Goal: Task Accomplishment & Management: Use online tool/utility

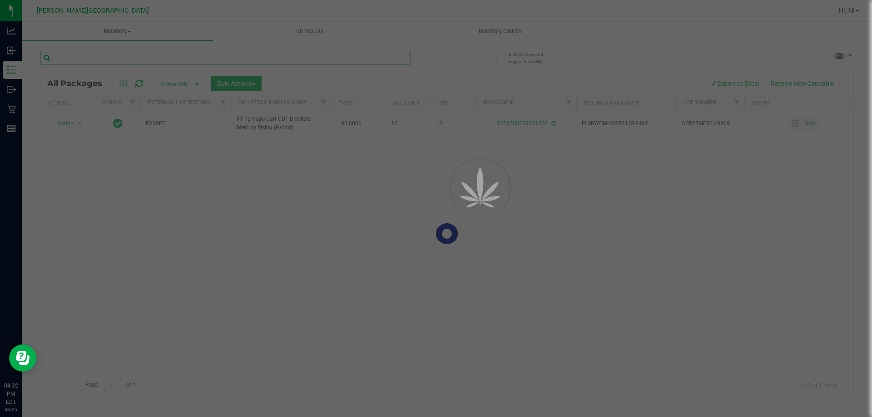
click at [351, 57] on input "text" at bounding box center [225, 58] width 371 height 14
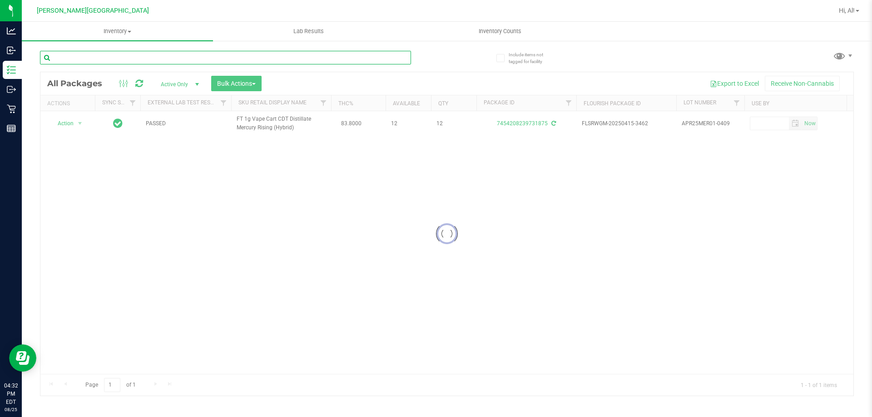
click at [338, 54] on input "text" at bounding box center [225, 58] width 371 height 14
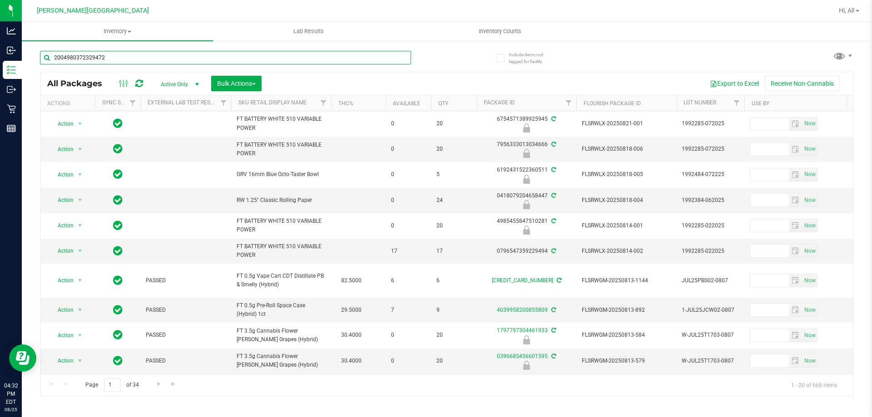
type input "2004980372329472"
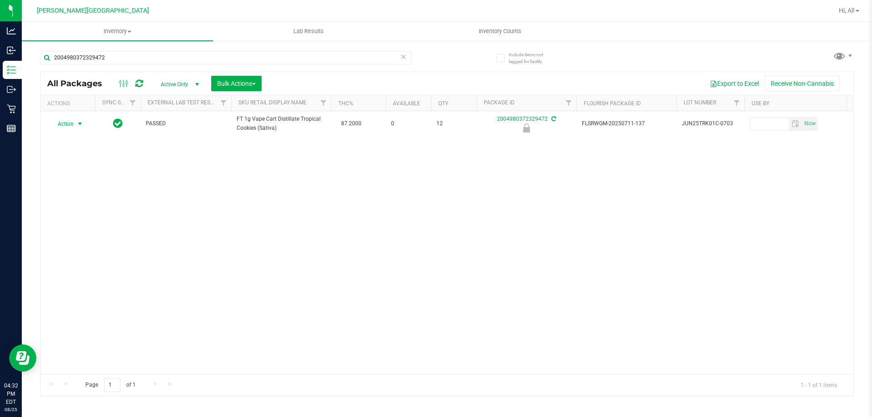
click at [79, 125] on span "select" at bounding box center [79, 123] width 7 height 7
click at [87, 225] on li "Unlock package" at bounding box center [79, 232] width 58 height 14
